Goal: Transaction & Acquisition: Purchase product/service

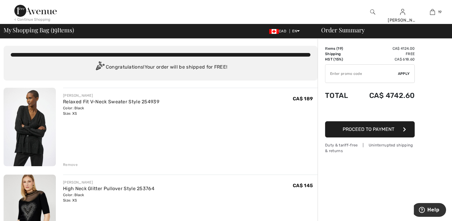
click at [44, 136] on img at bounding box center [30, 127] width 52 height 78
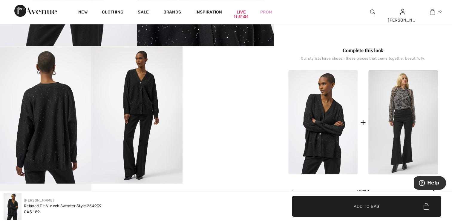
scroll to position [209, 0]
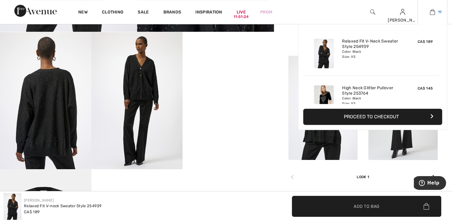
click at [431, 14] on img at bounding box center [432, 11] width 5 height 7
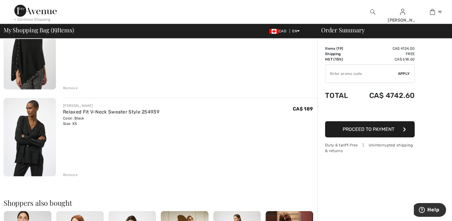
scroll to position [1584, 0]
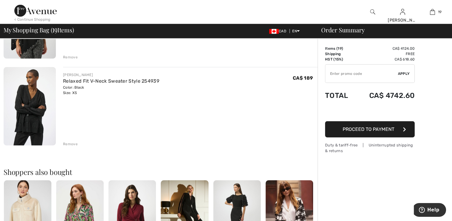
click at [71, 144] on div "Remove" at bounding box center [70, 143] width 15 height 5
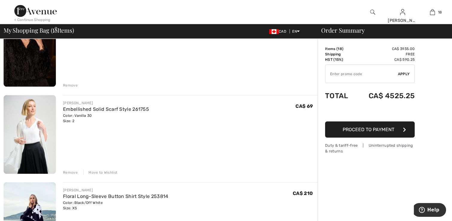
scroll to position [1106, 0]
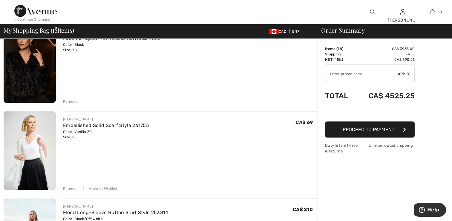
click at [103, 187] on div "Move to Wishlist" at bounding box center [100, 187] width 34 height 5
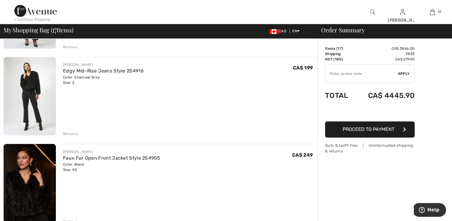
scroll to position [986, 0]
click at [68, 132] on div "Remove" at bounding box center [70, 133] width 15 height 5
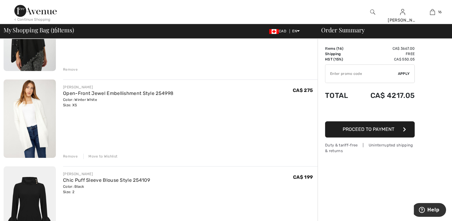
scroll to position [508, 0]
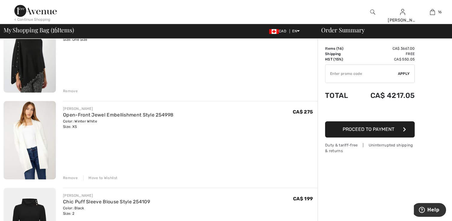
click at [98, 179] on div "Move to Wishlist" at bounding box center [100, 177] width 34 height 5
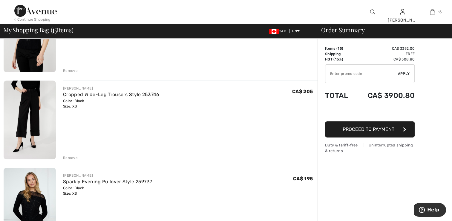
scroll to position [149, 0]
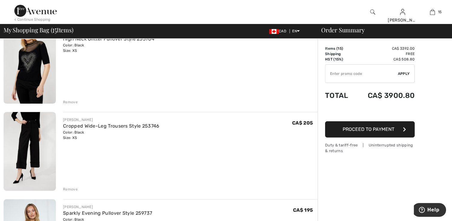
click at [70, 188] on div "Remove" at bounding box center [70, 188] width 15 height 5
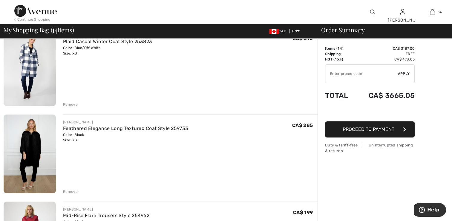
scroll to position [598, 0]
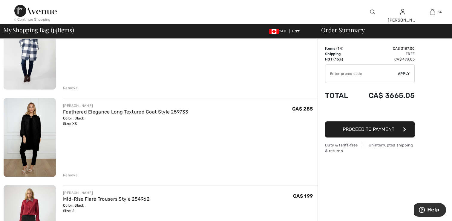
click at [22, 68] on img at bounding box center [30, 50] width 52 height 79
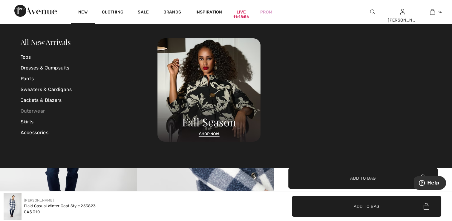
click at [39, 110] on link "Outerwear" at bounding box center [89, 110] width 137 height 11
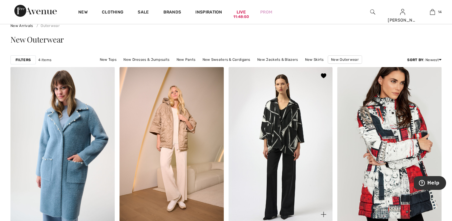
scroll to position [30, 0]
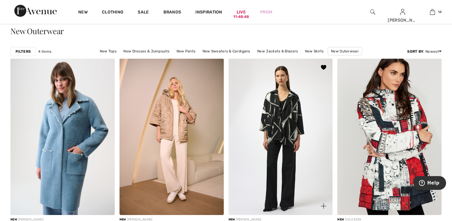
click at [273, 140] on img at bounding box center [281, 136] width 104 height 156
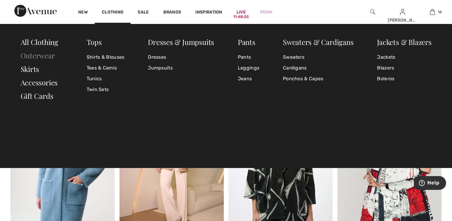
click at [48, 54] on link "Outerwear" at bounding box center [38, 55] width 34 height 10
